Goal: Check status: Check status

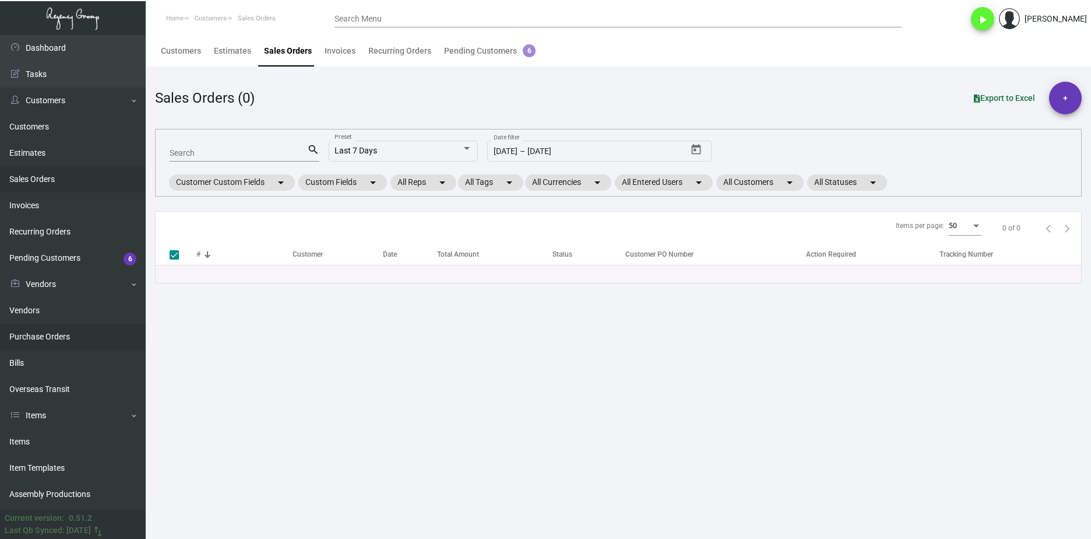
click at [64, 329] on link "Purchase Orders" at bounding box center [73, 336] width 146 height 26
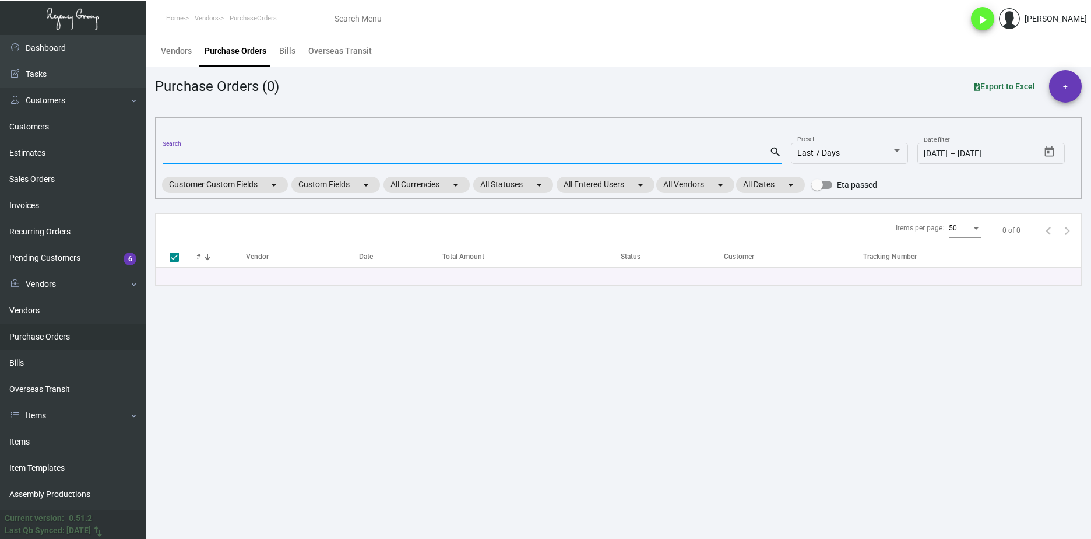
click at [202, 154] on input "Search" at bounding box center [466, 155] width 607 height 9
paste input "108277"
type input "108277"
checkbox input "false"
type input "108277"
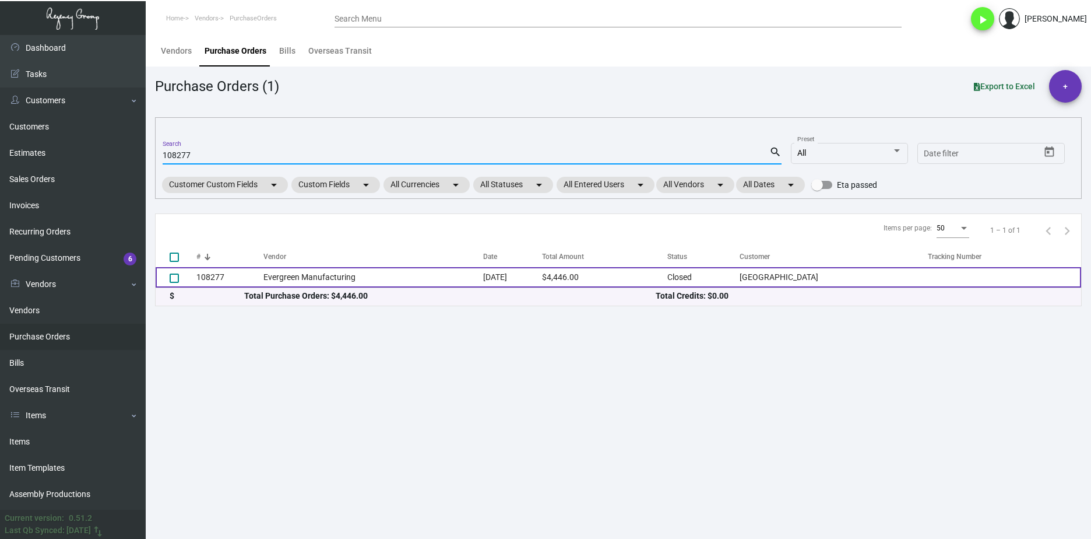
click at [282, 273] on td "Evergreen Manufacturing" at bounding box center [373, 277] width 220 height 20
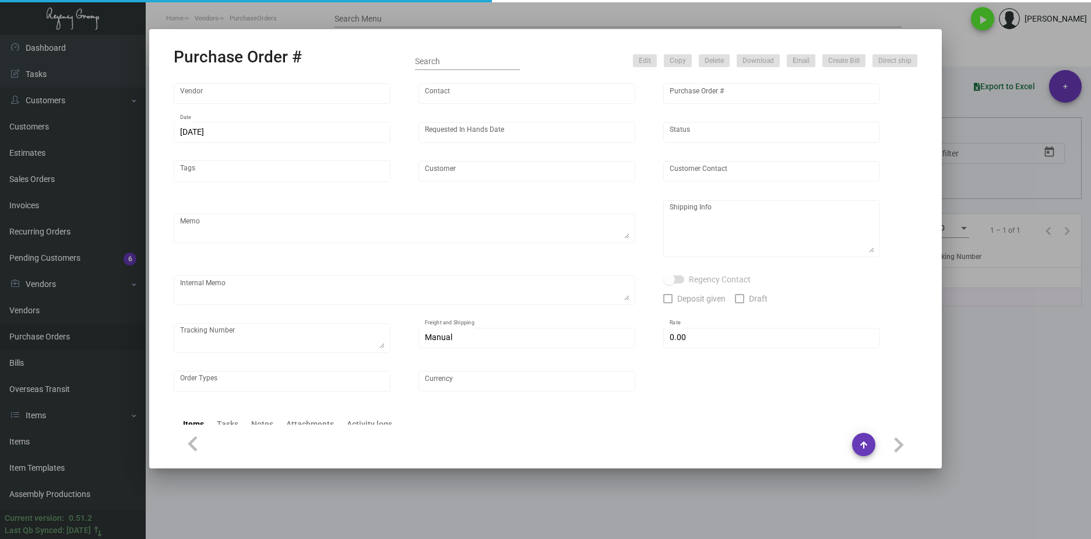
type input "Evergreen Manufacturing"
type input "Tori Loosen"
type input "108277"
type input "11/11/2024"
type input "12/4/2024"
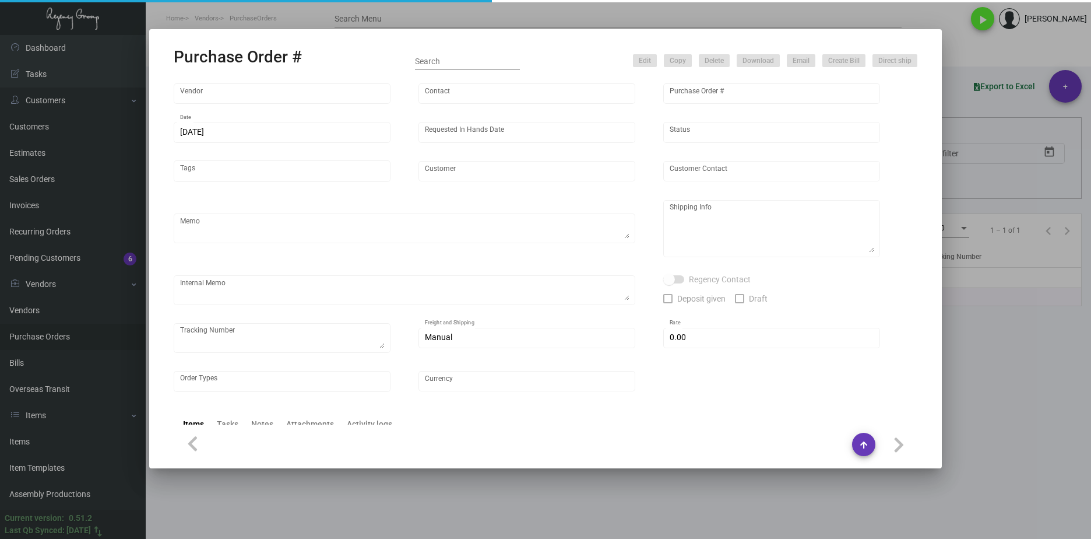
type input "Watergate Hotel"
type textarea "PLEASE SEND PDF PROOFS TO OUR ART TEAM ; ART@THEREGENCYGROUP.NET WITH ME IN CC!…"
type textarea "Regency Group NJ - Alex Penate 22 Belgrove Dr. Kearny, NJ, 07032 US"
type textarea "11.11 - Original sample found here @ the NY Office sent to Vendor; 1Z1AY2760399…"
checkbox input "true"
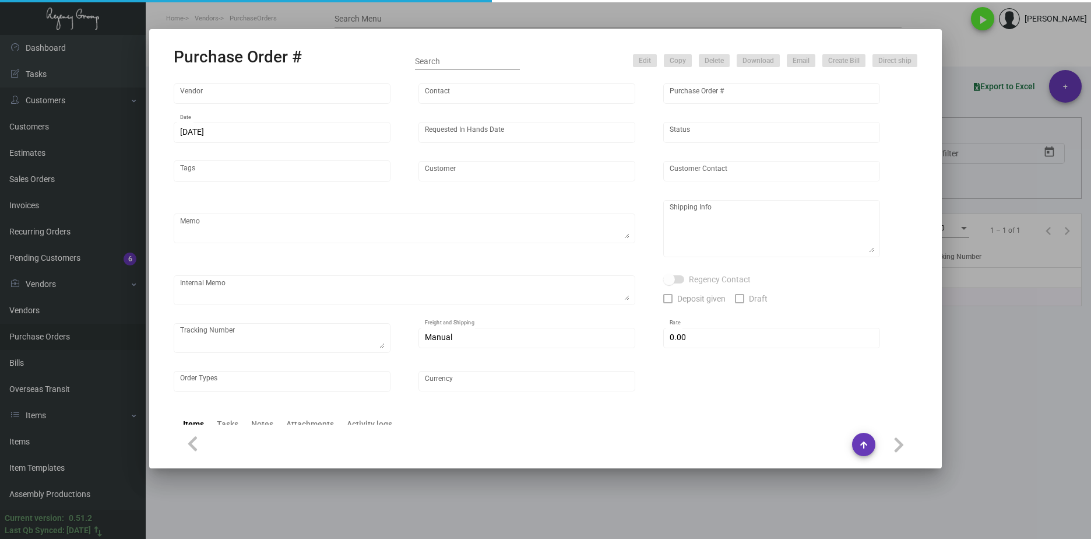
type input "$ 0.00"
type input "United States Dollar $"
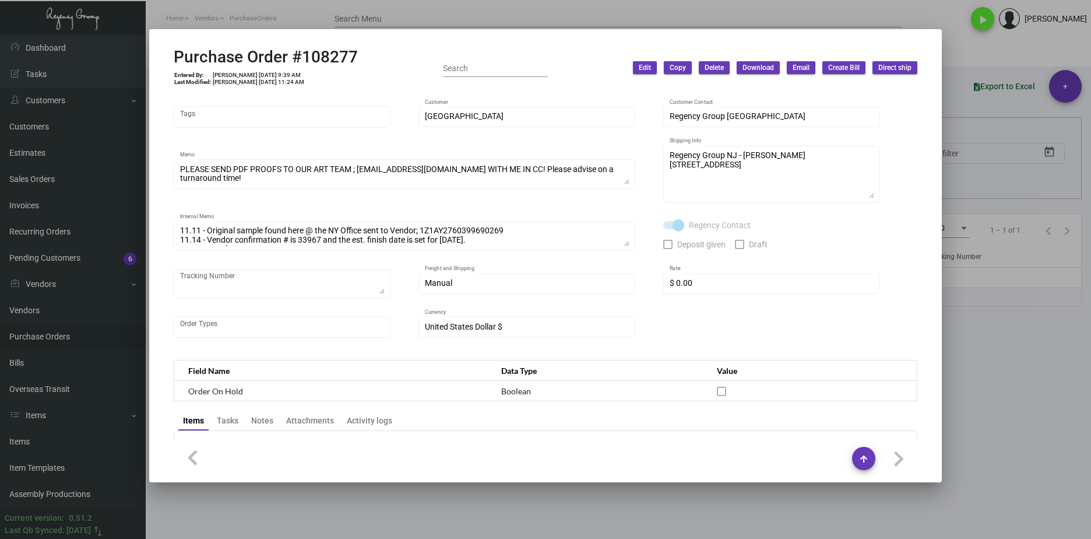
scroll to position [233, 0]
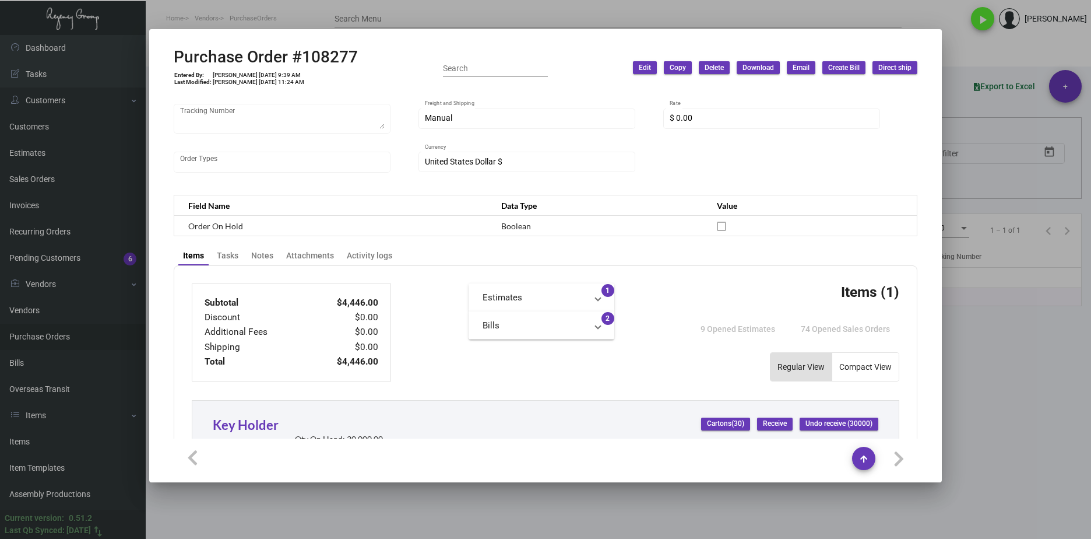
click at [344, 76] on div "Purchase Order #108277 Entered By: Joyce Lei 11/11/24, 9:39 AM Last Modified: M…" at bounding box center [266, 67] width 184 height 41
drag, startPoint x: 357, startPoint y: 62, endPoint x: 176, endPoint y: 52, distance: 180.9
click at [176, 52] on div "Purchase Order #108277 Entered By: Joyce Lei 11/11/24, 9:39 AM Last Modified: M…" at bounding box center [546, 67] width 744 height 41
copy h2 "Purchase Order #108277"
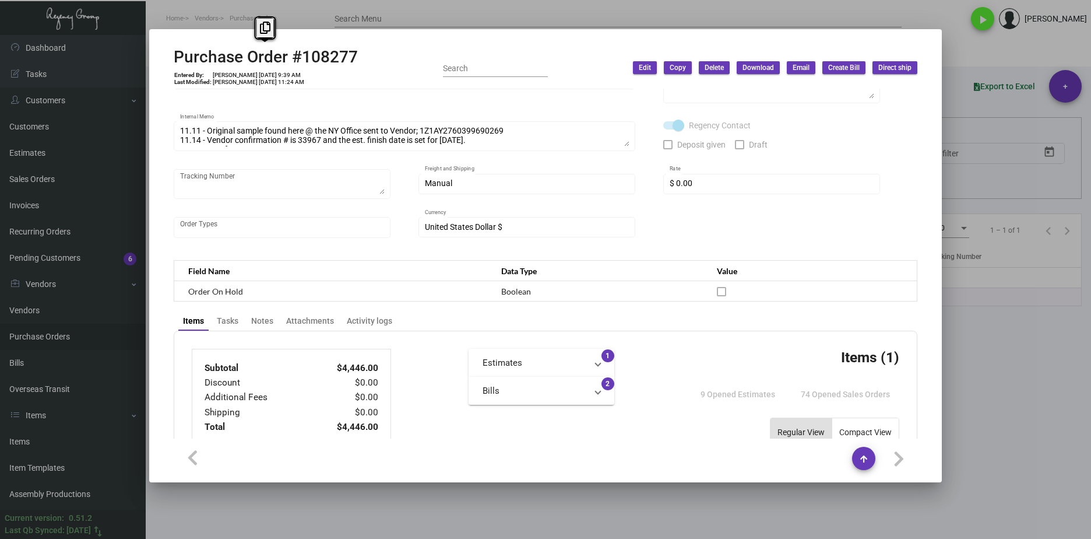
scroll to position [0, 0]
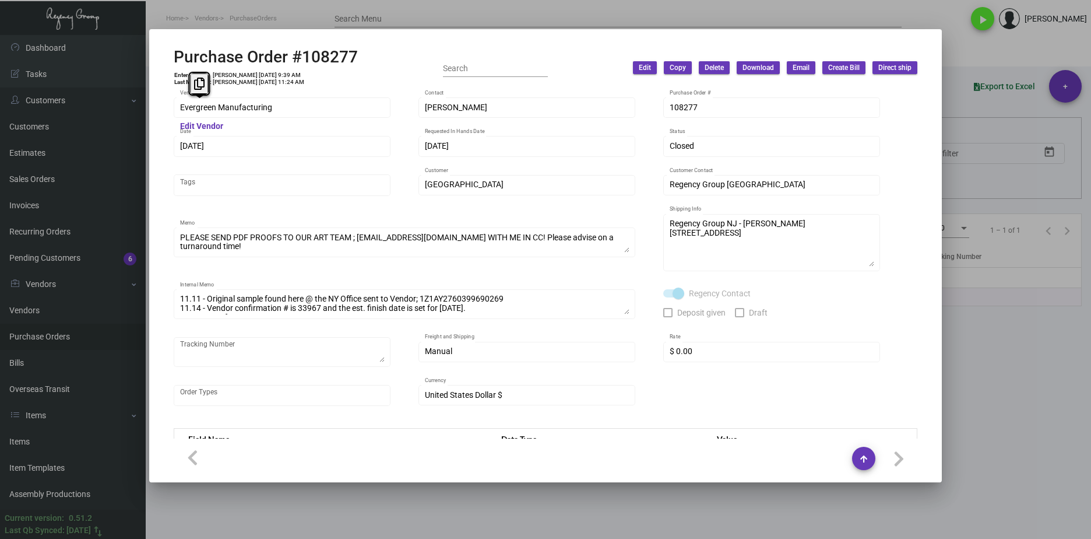
click at [974, 336] on div at bounding box center [545, 269] width 1091 height 539
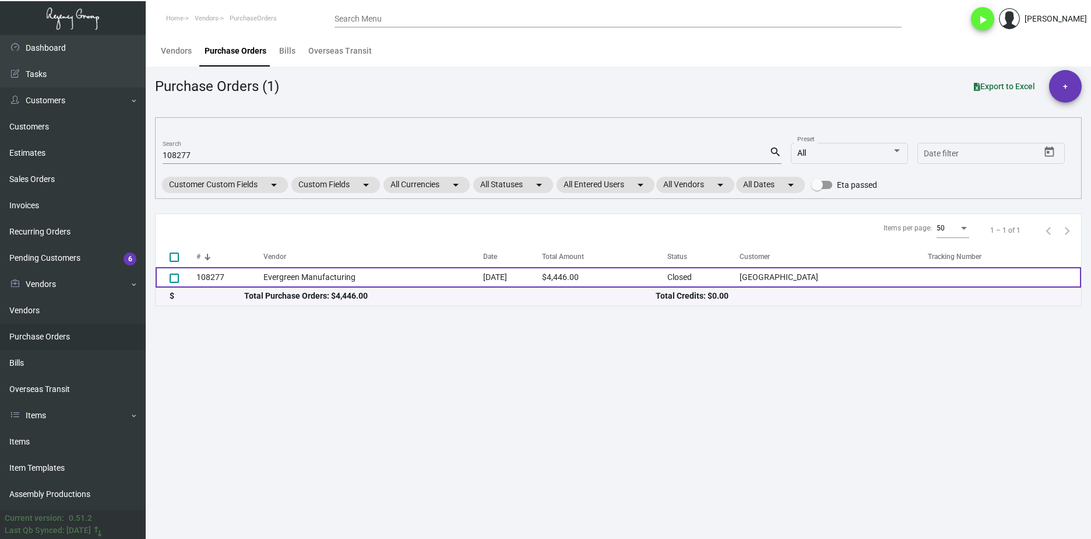
click at [311, 277] on td "Evergreen Manufacturing" at bounding box center [373, 277] width 220 height 20
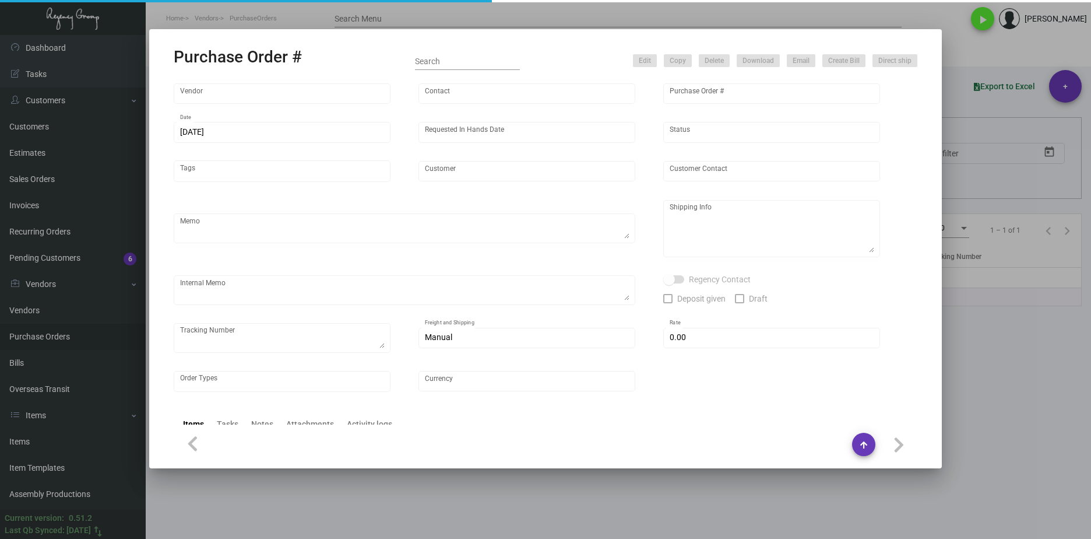
type input "Evergreen Manufacturing"
type input "Tori Loosen"
type input "108277"
type input "11/11/2024"
type input "12/4/2024"
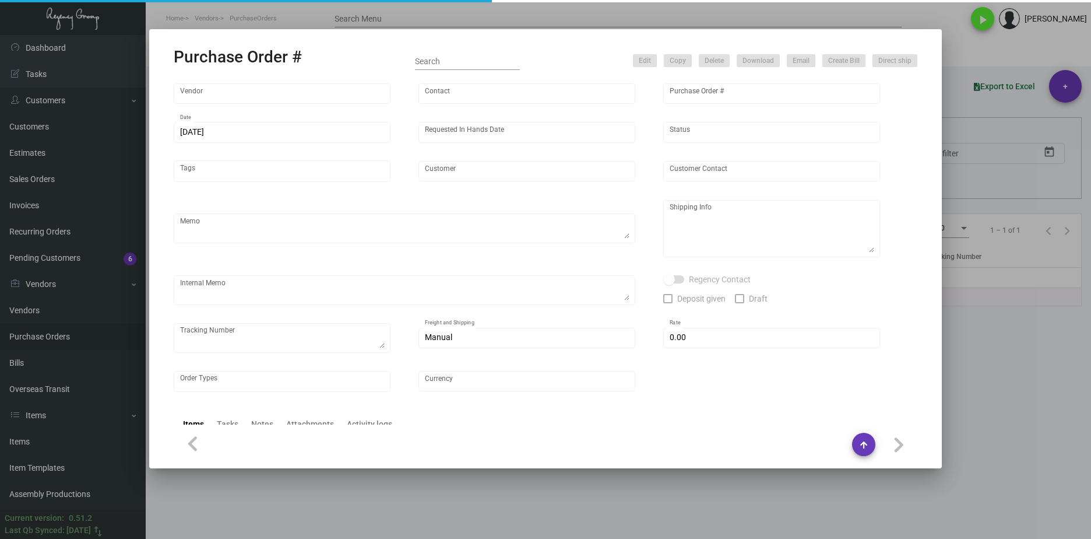
type input "Watergate Hotel"
type textarea "PLEASE SEND PDF PROOFS TO OUR ART TEAM ; ART@THEREGENCYGROUP.NET WITH ME IN CC!…"
type textarea "Regency Group NJ - Alex Penate 22 Belgrove Dr. Kearny, NJ, 07032 US"
type textarea "11.11 - Original sample found here @ the NY Office sent to Vendor; 1Z1AY2760399…"
checkbox input "true"
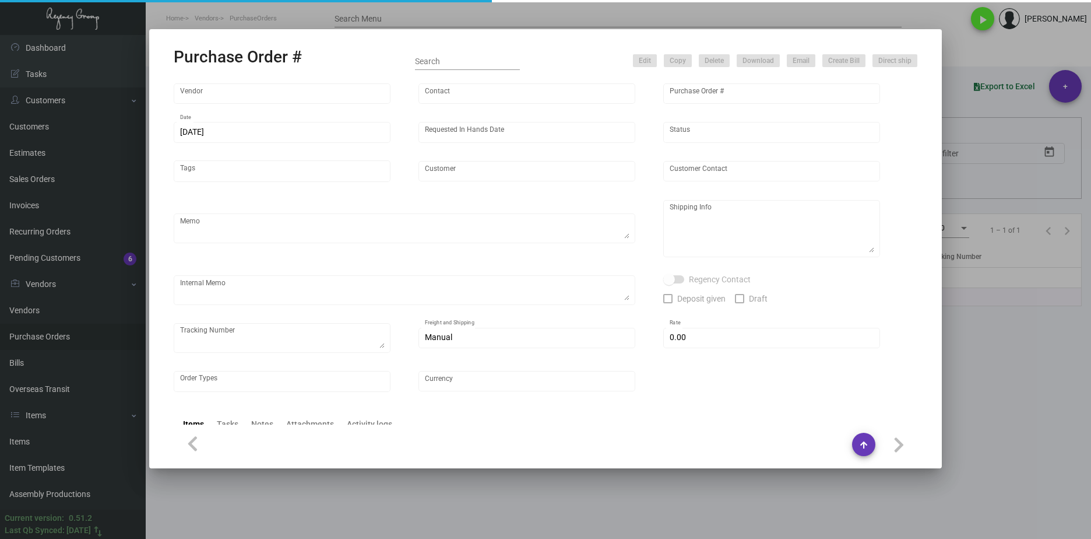
type input "$ 0.00"
type input "United States Dollar $"
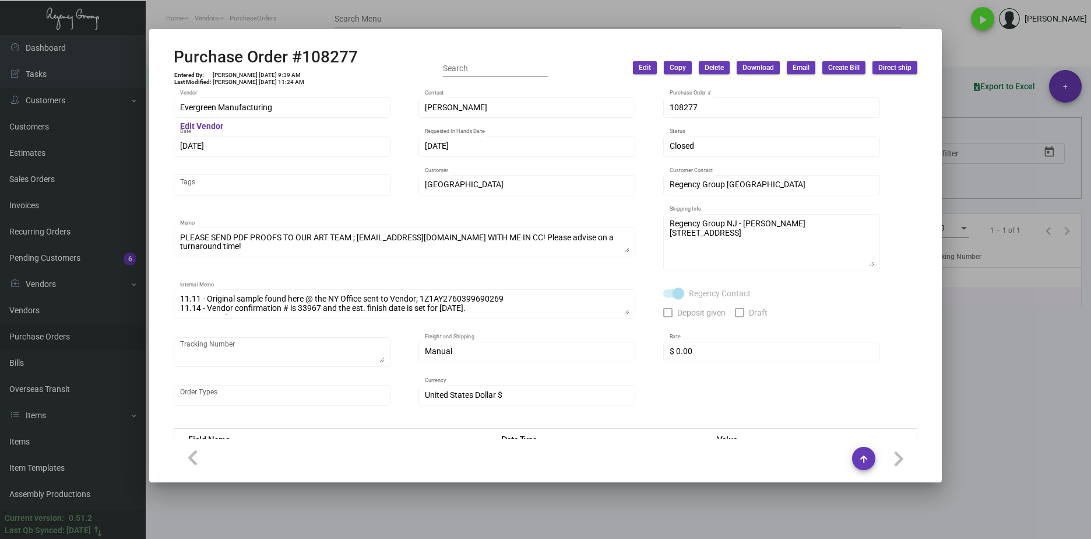
click at [275, 79] on td "Manuel Alvarez 12/17/24, 11:24 AM" at bounding box center [258, 82] width 93 height 7
drag, startPoint x: 261, startPoint y: 73, endPoint x: 240, endPoint y: 73, distance: 21.0
click at [240, 73] on td "Joyce Lei 11/11/24, 9:39 AM" at bounding box center [258, 75] width 93 height 7
copy td "11/11/24"
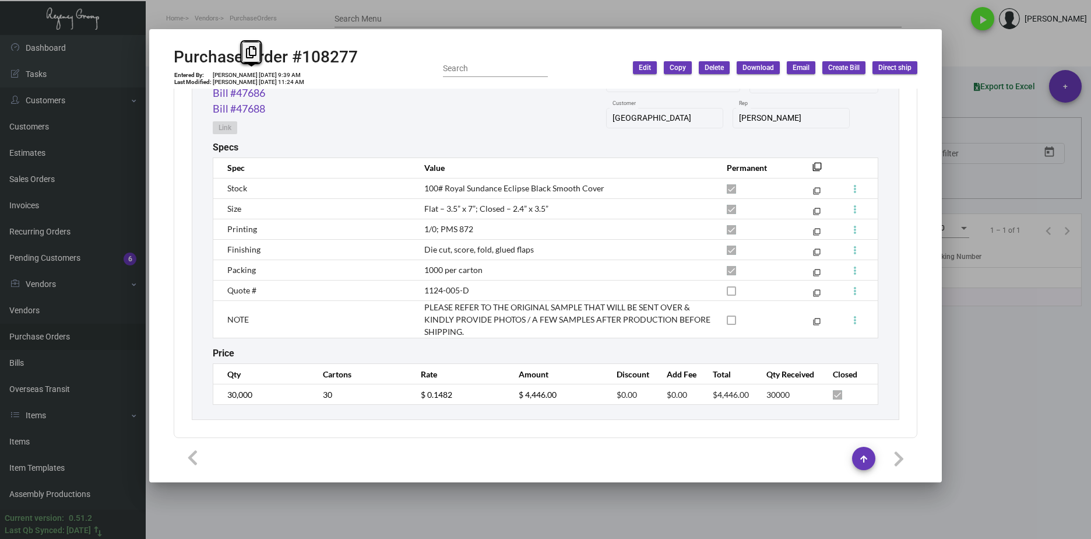
scroll to position [647, 0]
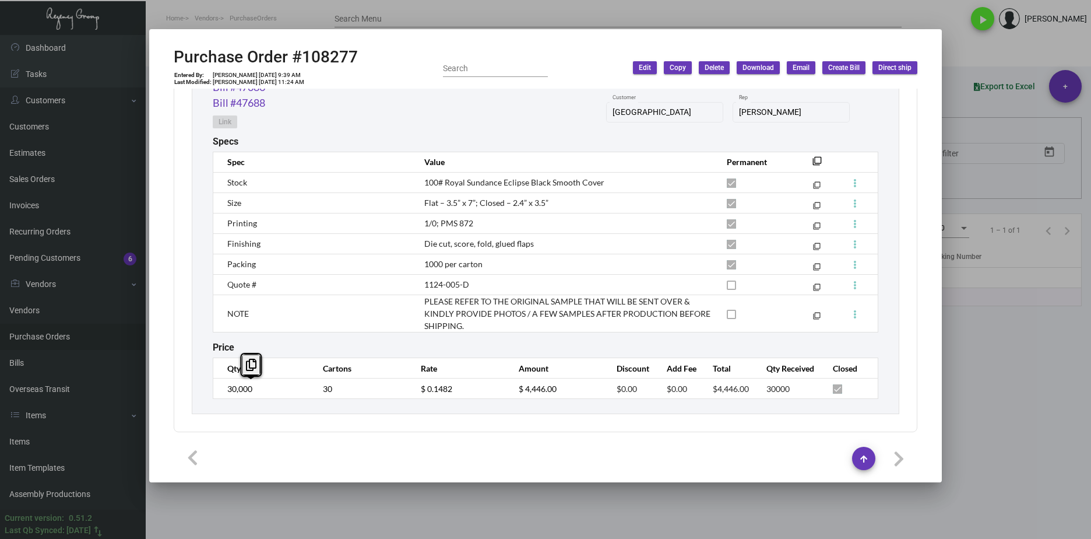
click at [218, 391] on td "30,000" at bounding box center [262, 388] width 98 height 20
click at [412, 388] on td "$ 0.1482" at bounding box center [458, 388] width 98 height 20
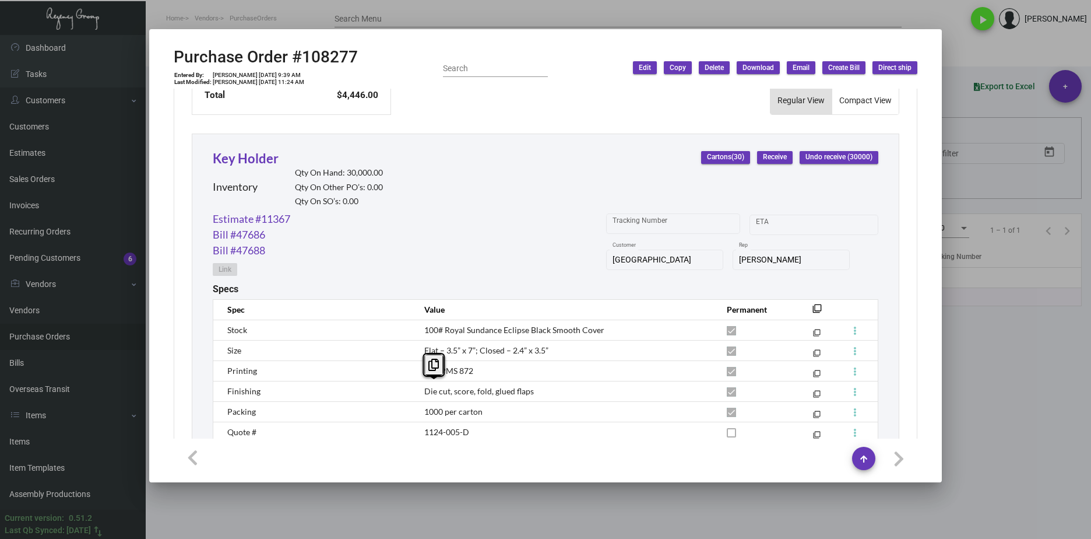
scroll to position [414, 0]
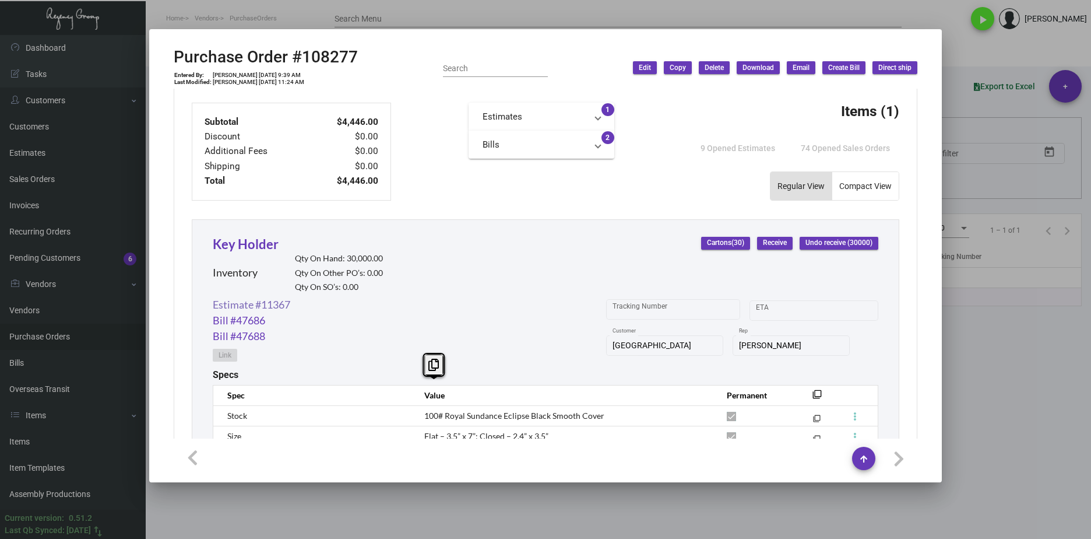
click at [270, 307] on link "Estimate #11367" at bounding box center [252, 305] width 78 height 16
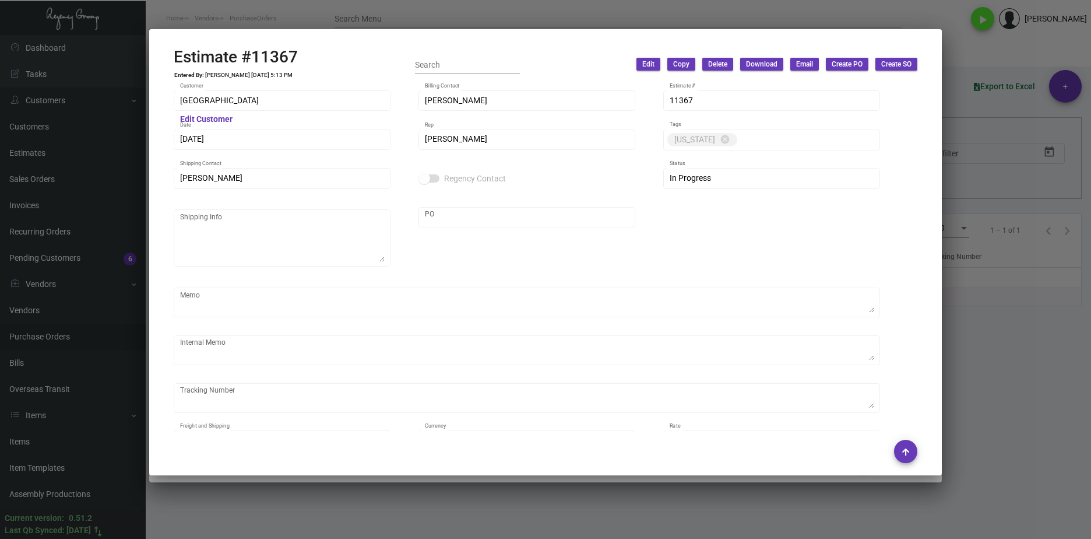
click at [278, 56] on h2 "Estimate #11367" at bounding box center [236, 57] width 124 height 20
drag, startPoint x: 307, startPoint y: 58, endPoint x: 178, endPoint y: 59, distance: 128.8
click at [178, 59] on div "Estimate #11367 Entered By: Shelly Odor 11/5/24, 5:13 PM Search Edit Copy Delet…" at bounding box center [546, 64] width 744 height 34
copy h2 "Estimate #11367"
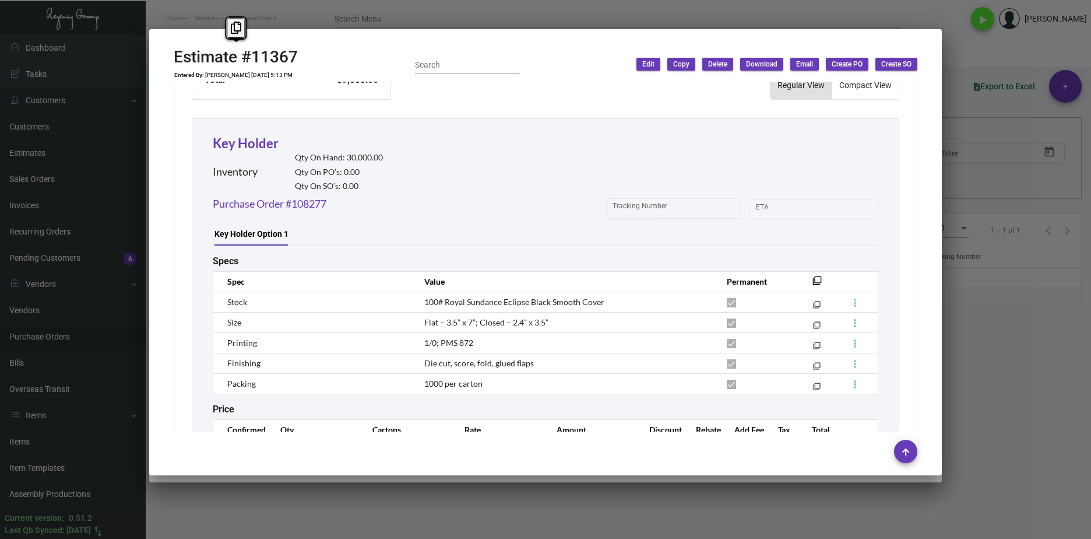
scroll to position [658, 0]
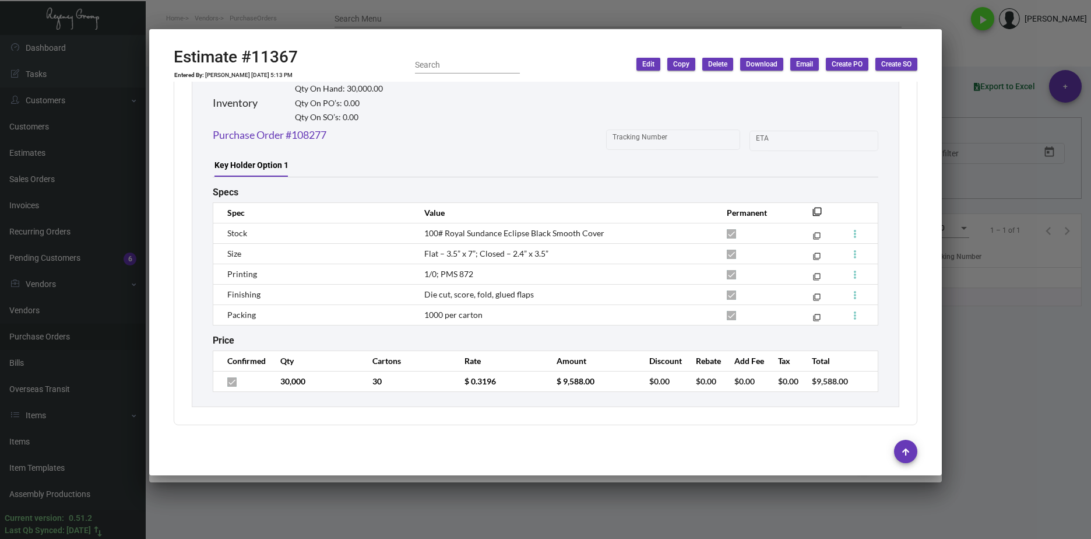
click at [426, 372] on td "30" at bounding box center [407, 381] width 92 height 20
click at [416, 377] on tr "30,000 30 $ 0.3196 $ 9,588.00 $0.00 $0.00 $0.00 $0.00 $9,588.00" at bounding box center [545, 381] width 665 height 20
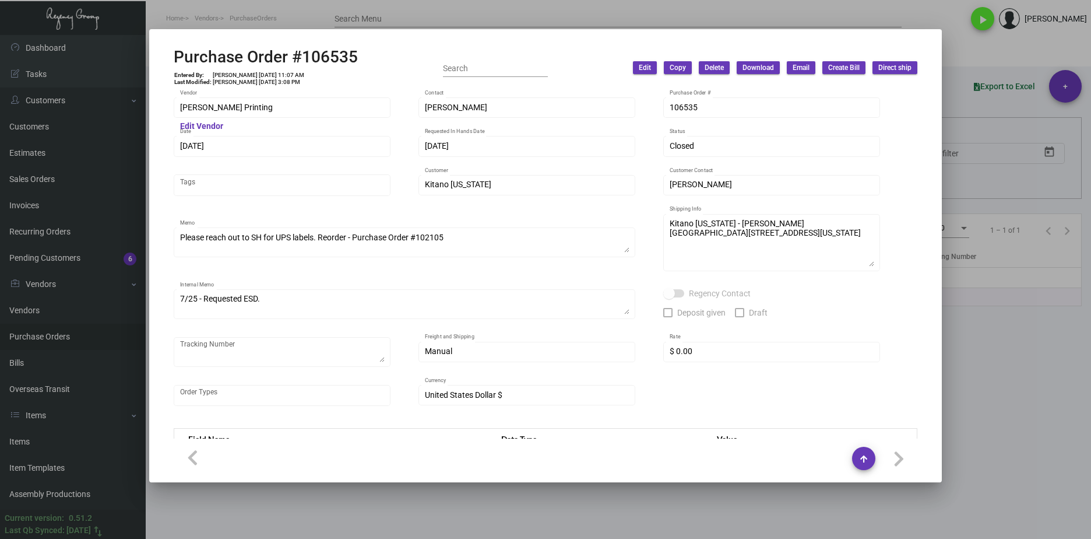
scroll to position [569, 0]
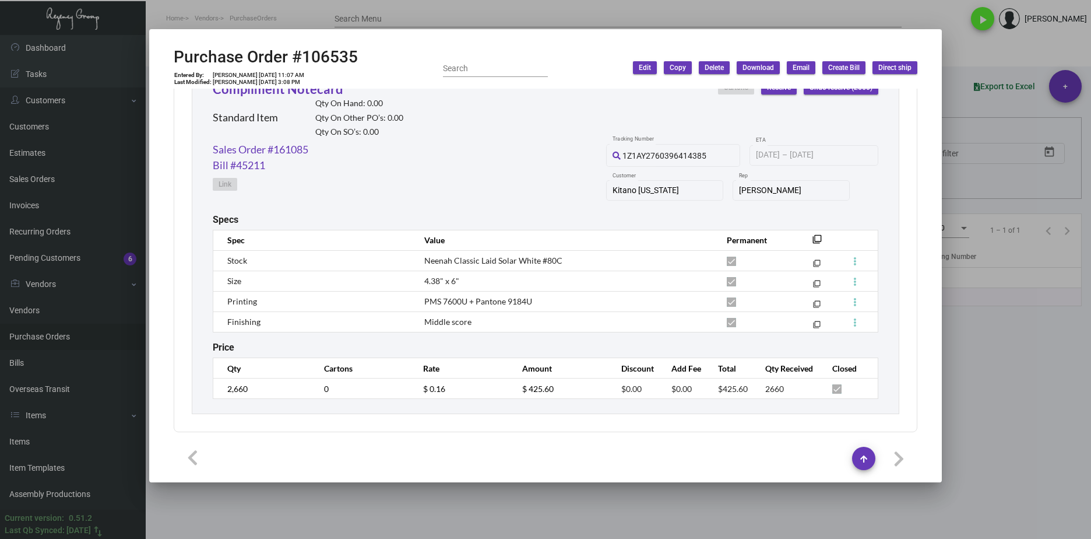
click at [691, 512] on div at bounding box center [545, 269] width 1091 height 539
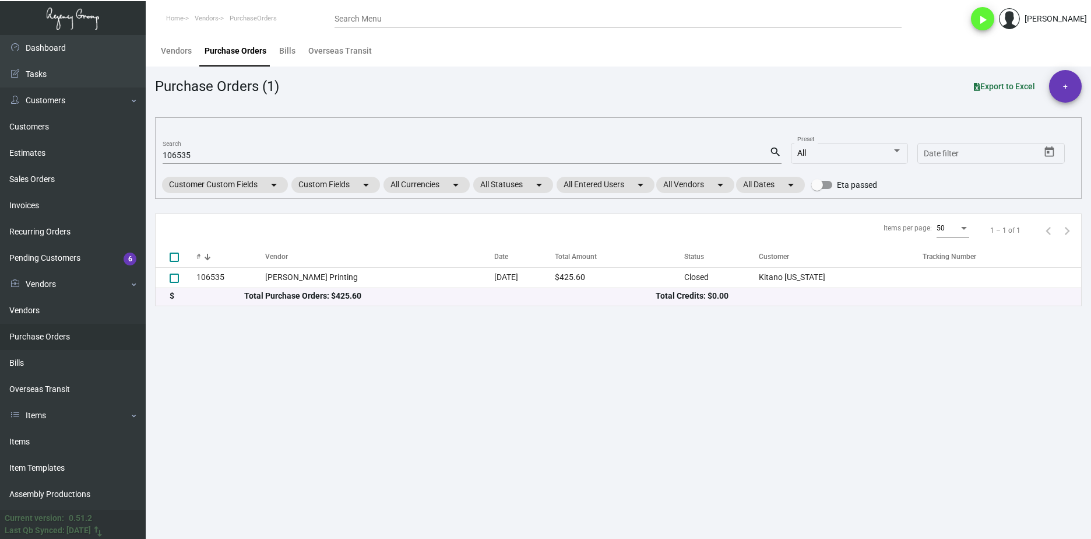
click at [186, 153] on input "106535" at bounding box center [466, 155] width 607 height 9
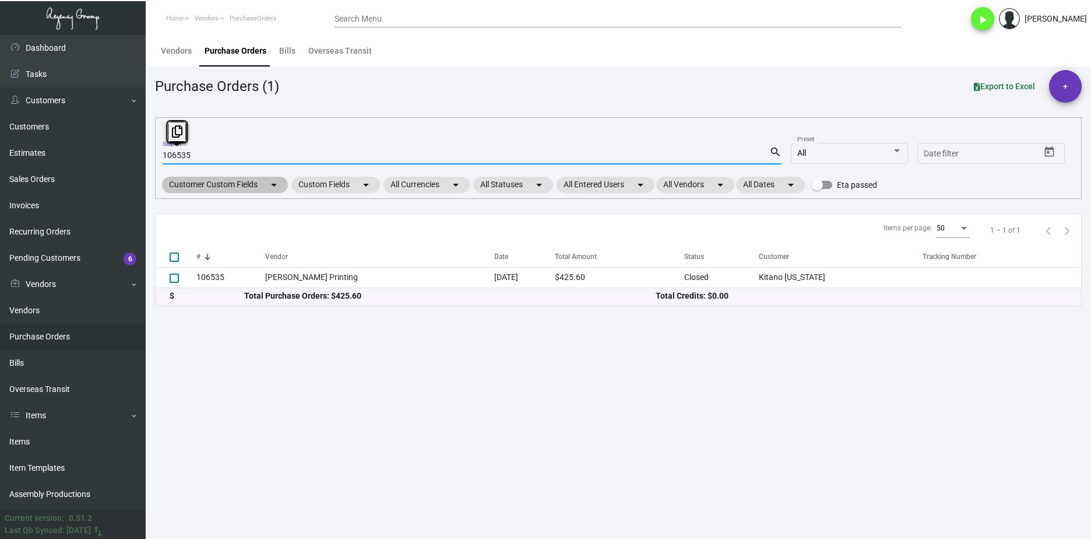
paste input "88171"
type input "88171"
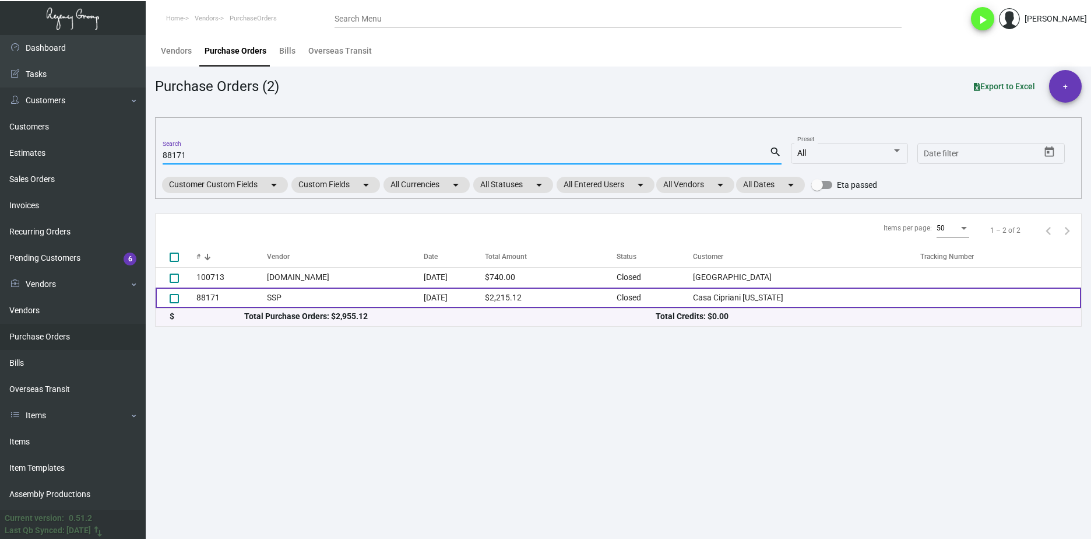
click at [222, 301] on td "88171" at bounding box center [231, 297] width 71 height 20
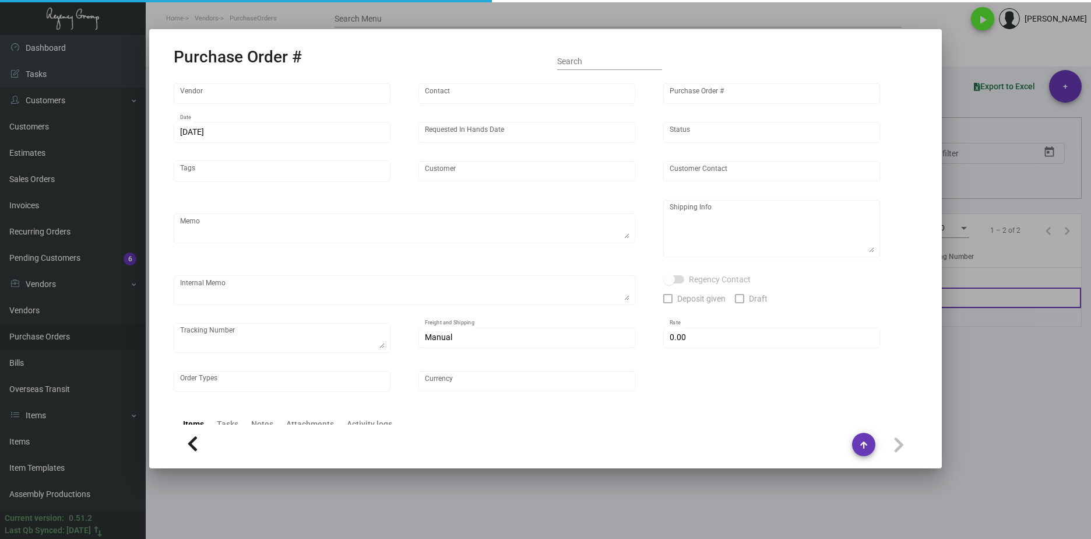
type input "SSP"
type input "[PERSON_NAME]"
type input "88171"
type input "[DATE]"
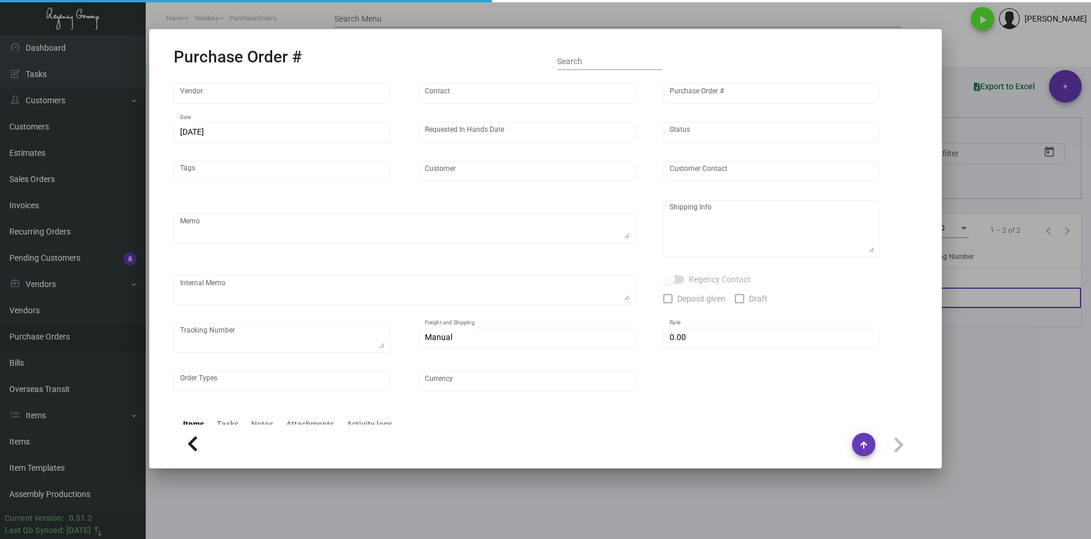
type input "Casa Cipriani [US_STATE]"
type textarea "reference 80717"
type textarea "Regency Group NJ [PERSON_NAME] [STREET_ADDRESS]"
checkbox input "true"
type input "$ 0.00"
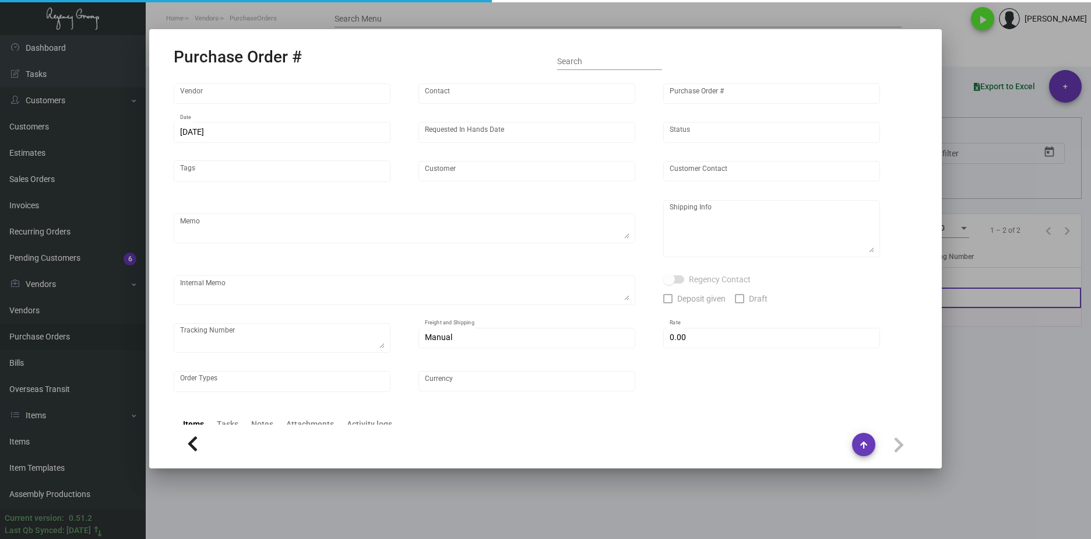
type input "United States Dollar $"
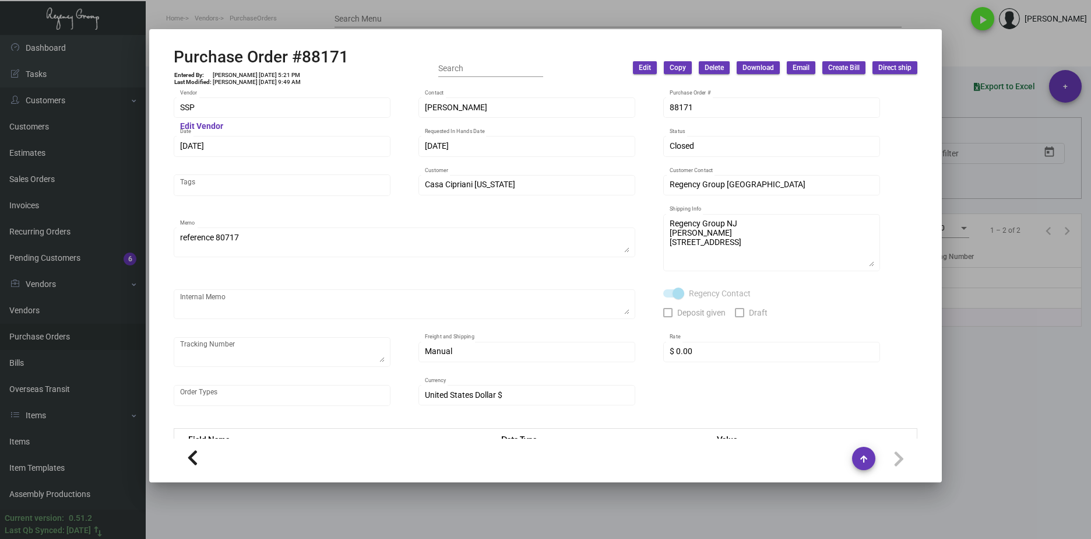
drag, startPoint x: 249, startPoint y: 116, endPoint x: 242, endPoint y: 106, distance: 12.3
click at [247, 115] on div "SSP Vendor" at bounding box center [282, 107] width 205 height 23
click at [149, 111] on mat-dialog-container "Purchase Order #88171 Entered By: [PERSON_NAME] [DATE] 5:21 PM Last Modified: […" at bounding box center [545, 255] width 793 height 453
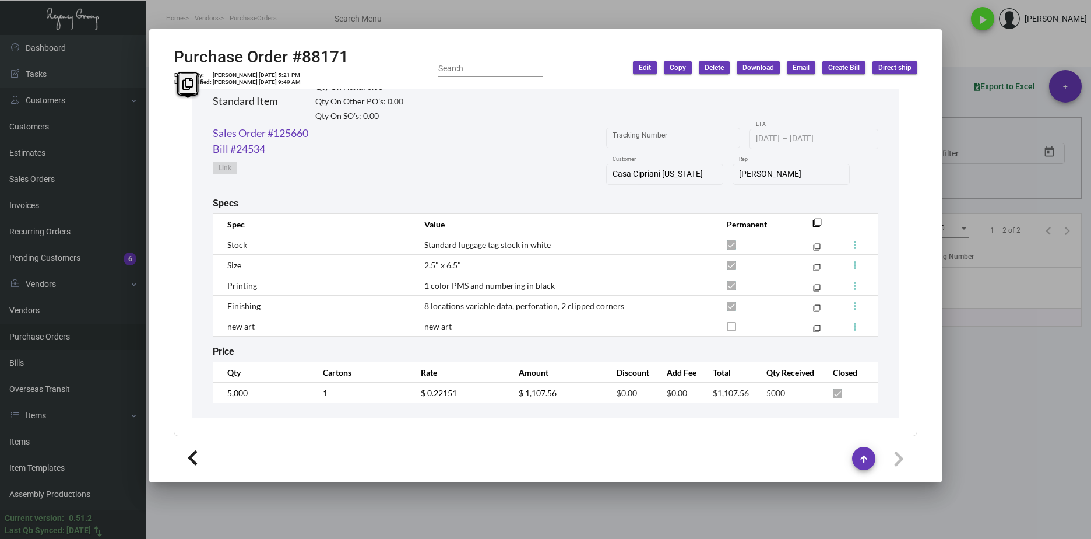
scroll to position [1001, 0]
